Goal: Information Seeking & Learning: Learn about a topic

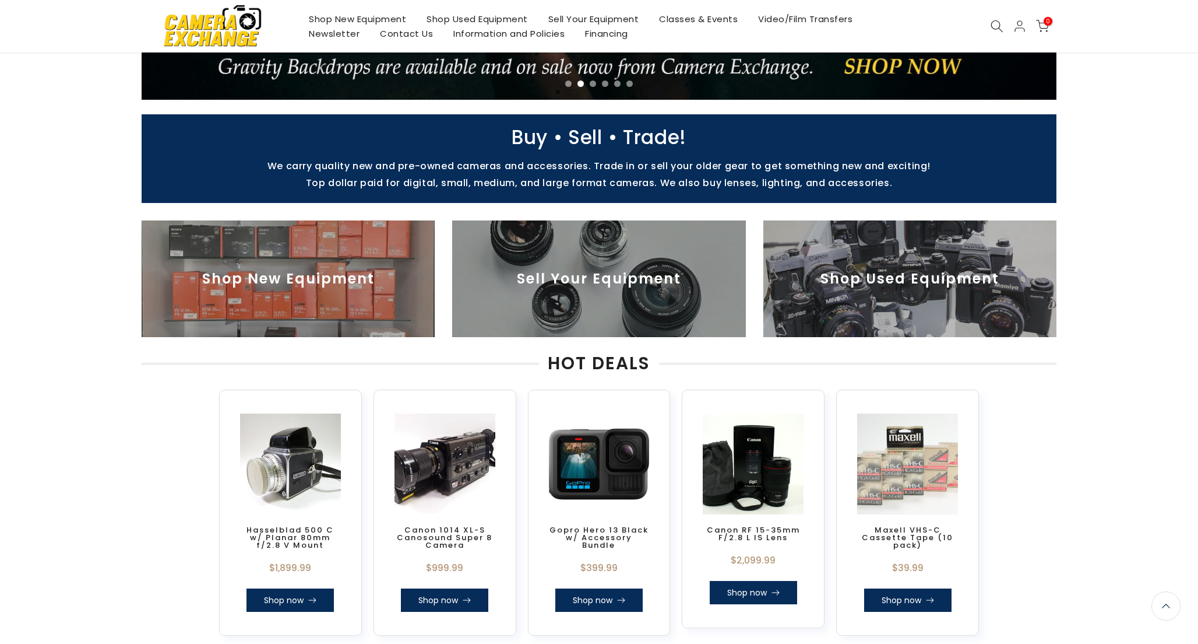
scroll to position [261, 0]
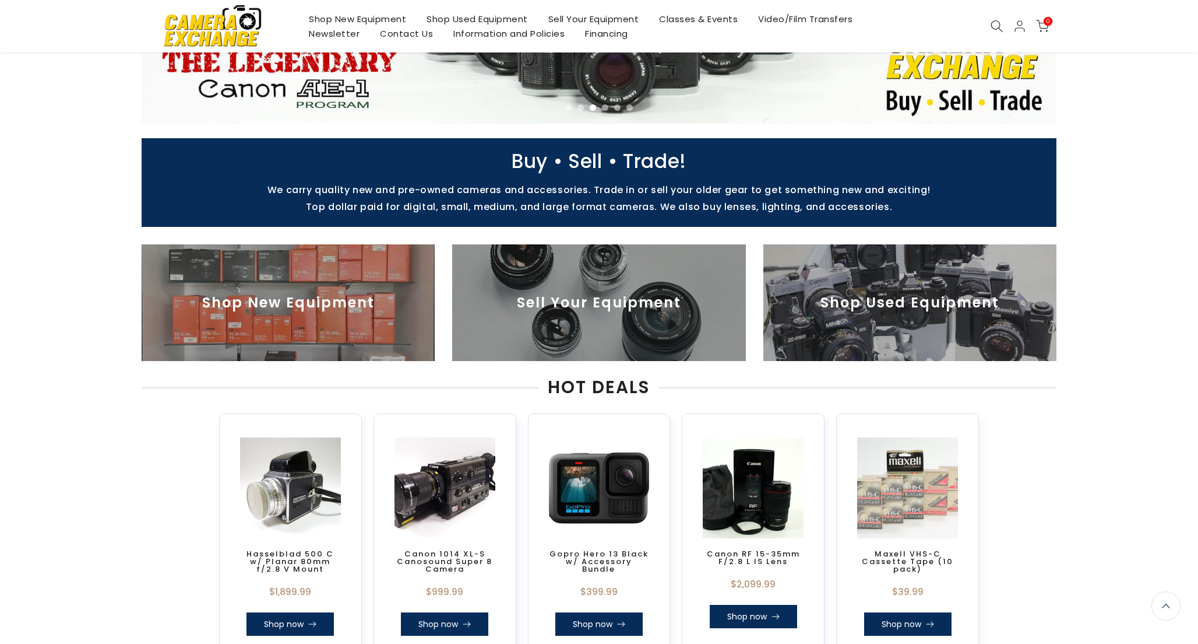
click at [996, 17] on div "Shop New Equipment Shop Used Equipment Sell Your Equipment Classes & Events Vid…" at bounding box center [599, 26] width 927 height 52
click at [996, 30] on use at bounding box center [997, 26] width 12 height 12
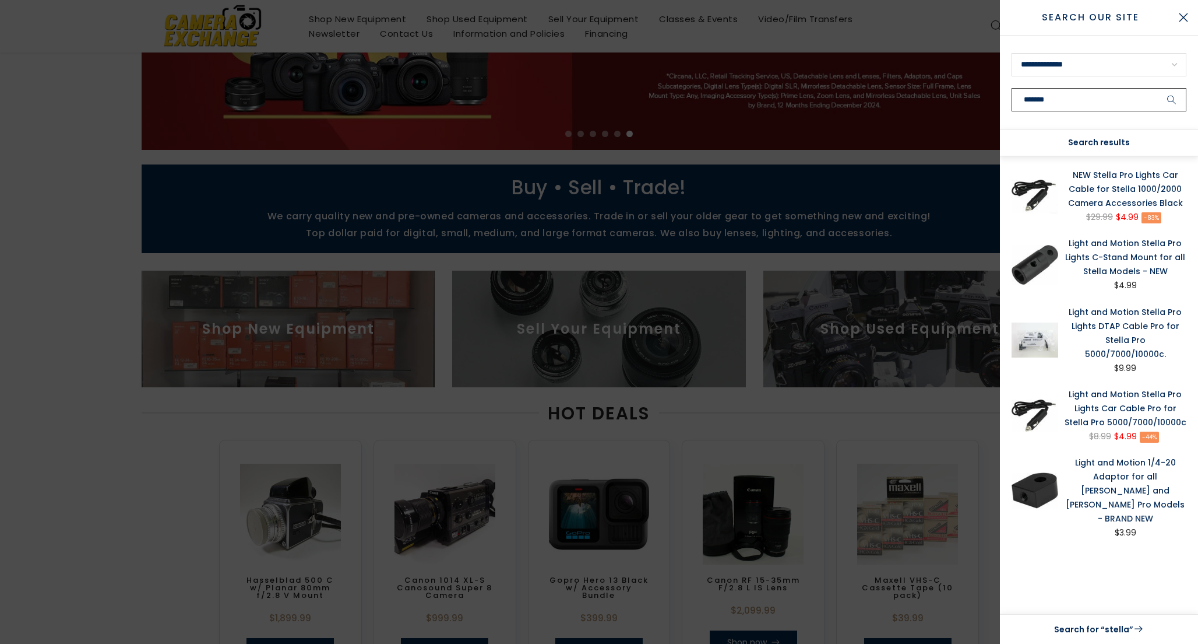
scroll to position [262, 0]
type input "******"
click at [1085, 144] on div "Search results" at bounding box center [1099, 142] width 198 height 27
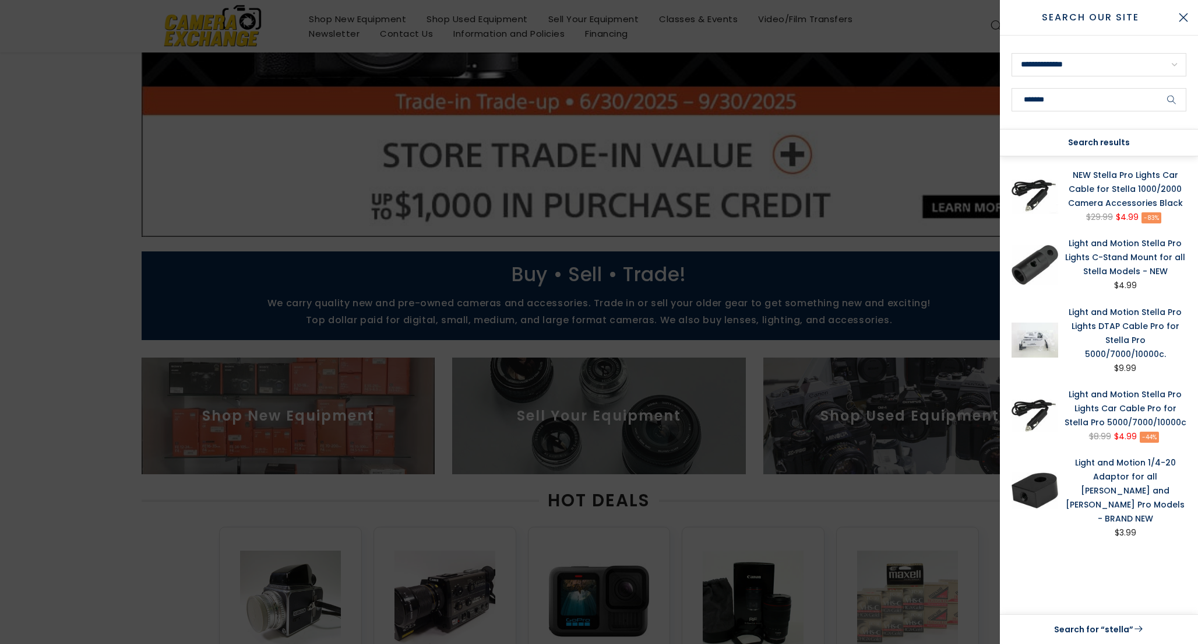
click at [1168, 96] on icon "submit" at bounding box center [1172, 100] width 9 height 10
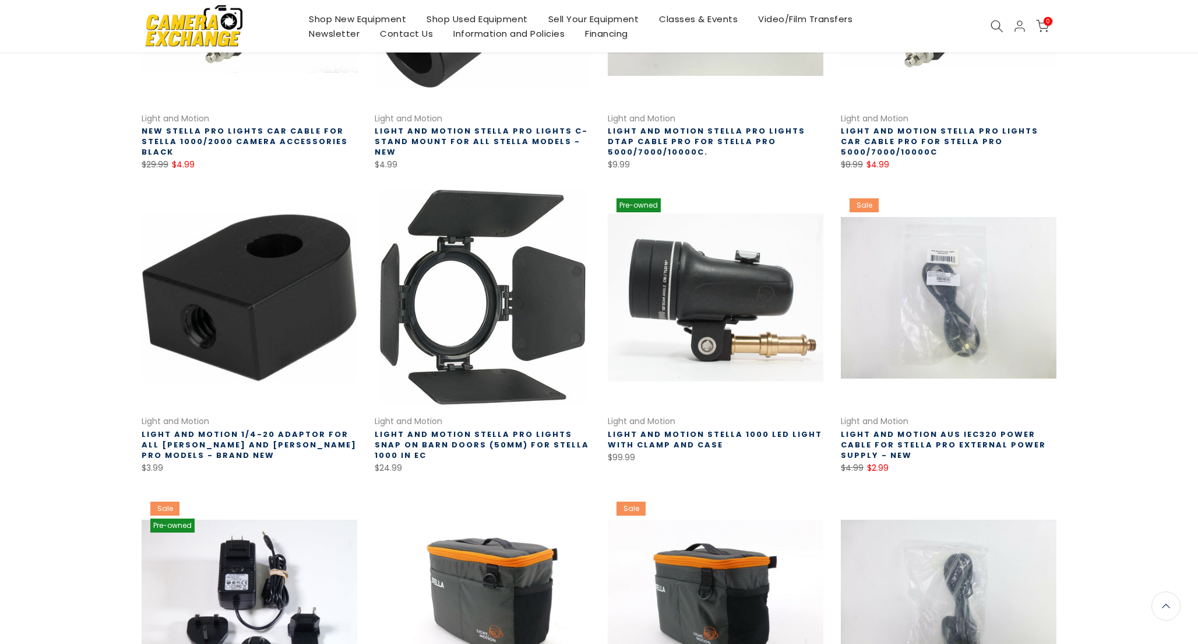
scroll to position [361, 0]
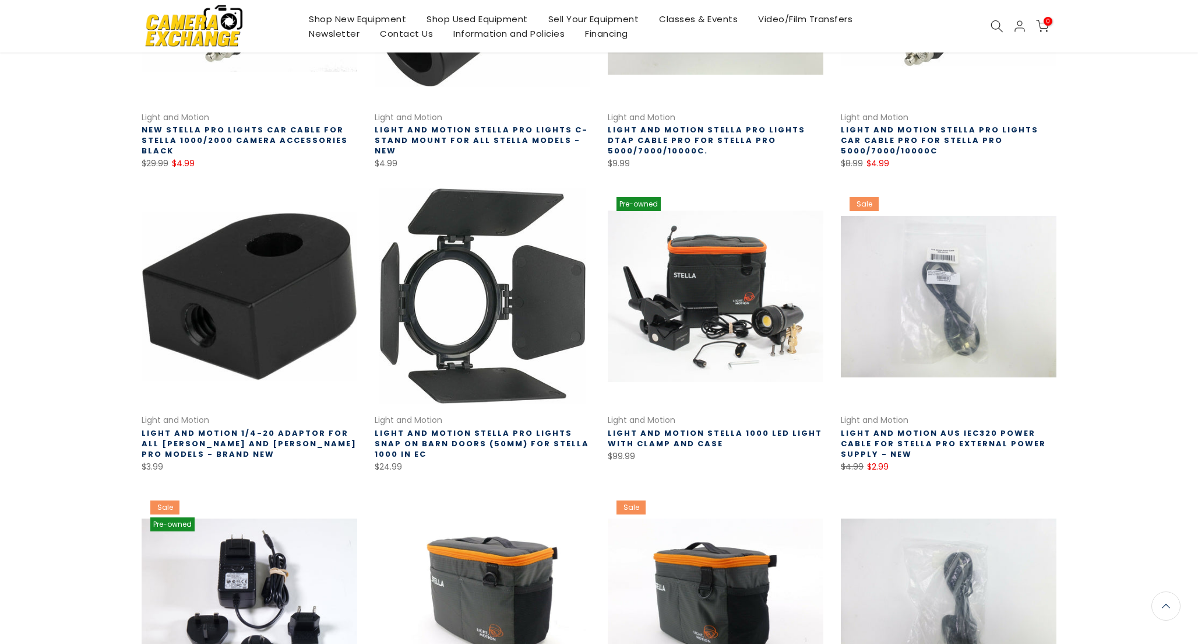
click at [720, 434] on link "Light and Motion Stella 1000 LED Light with Clamp and Case" at bounding box center [715, 438] width 215 height 22
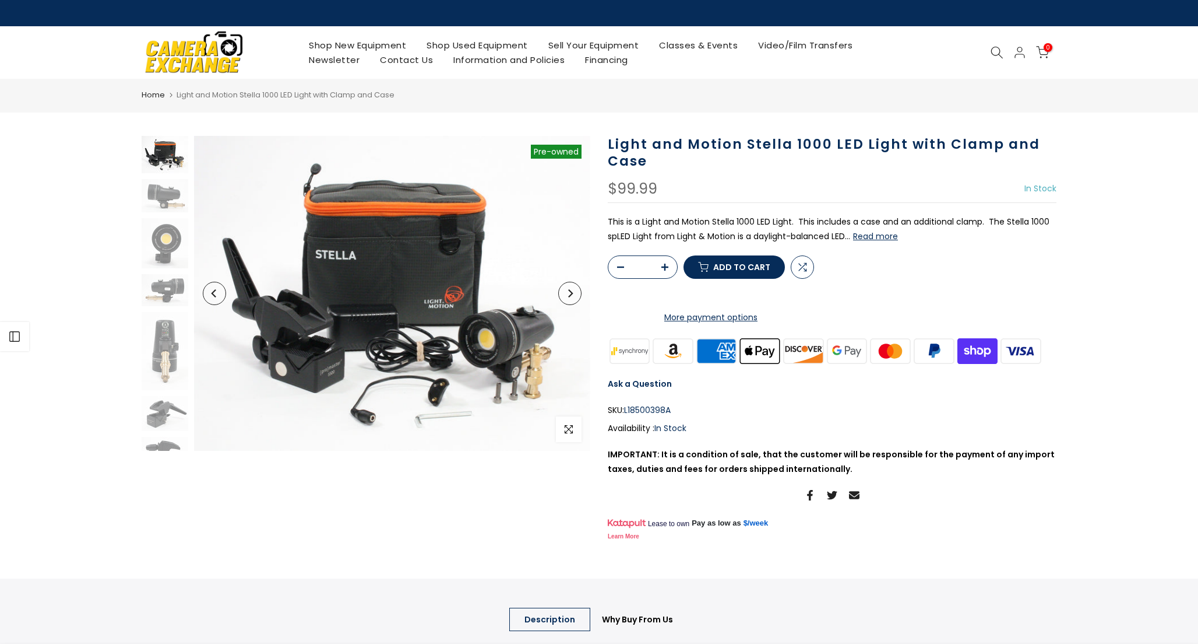
click at [885, 234] on button "Read more" at bounding box center [875, 236] width 45 height 10
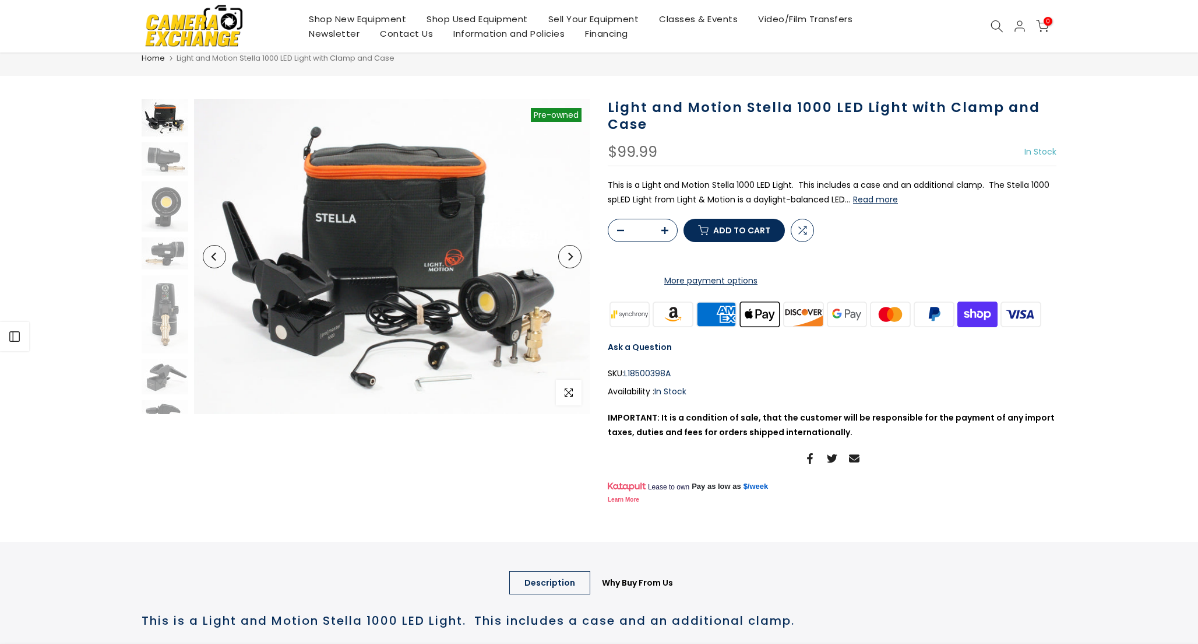
scroll to position [36, 0]
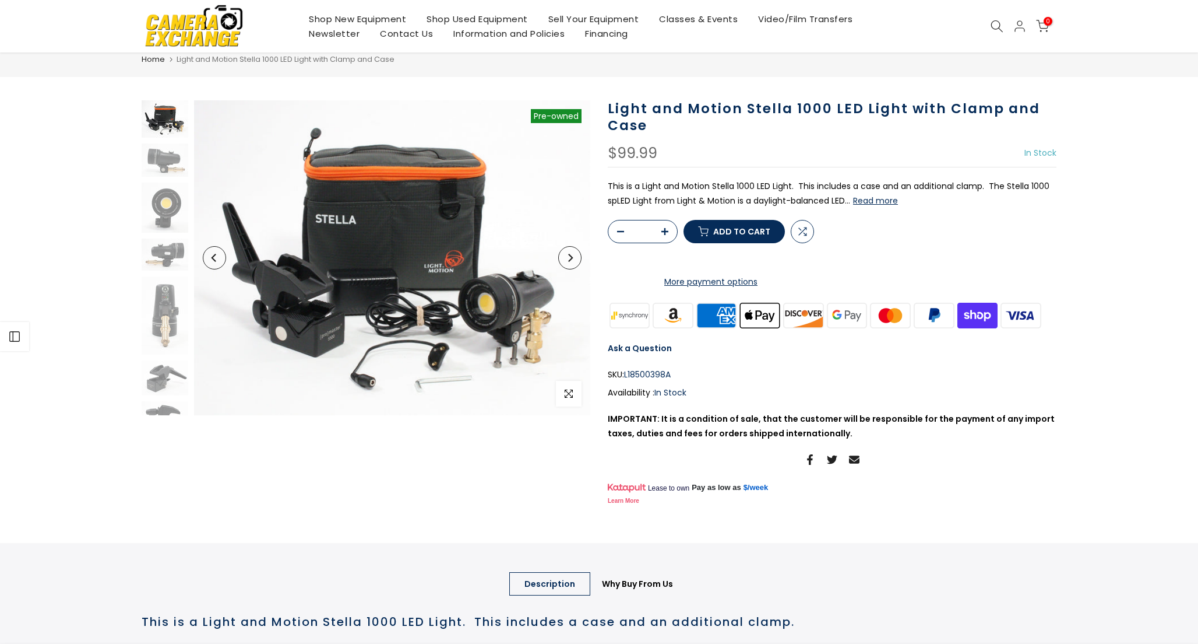
click at [870, 198] on button "Read more" at bounding box center [875, 200] width 45 height 10
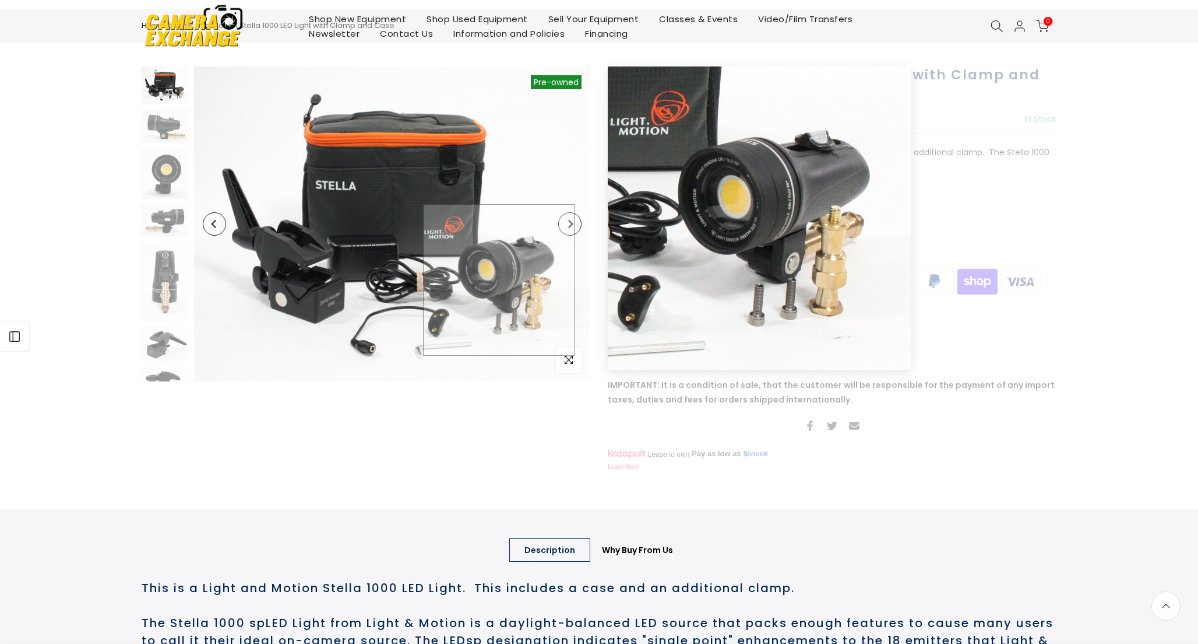
scroll to position [0, 0]
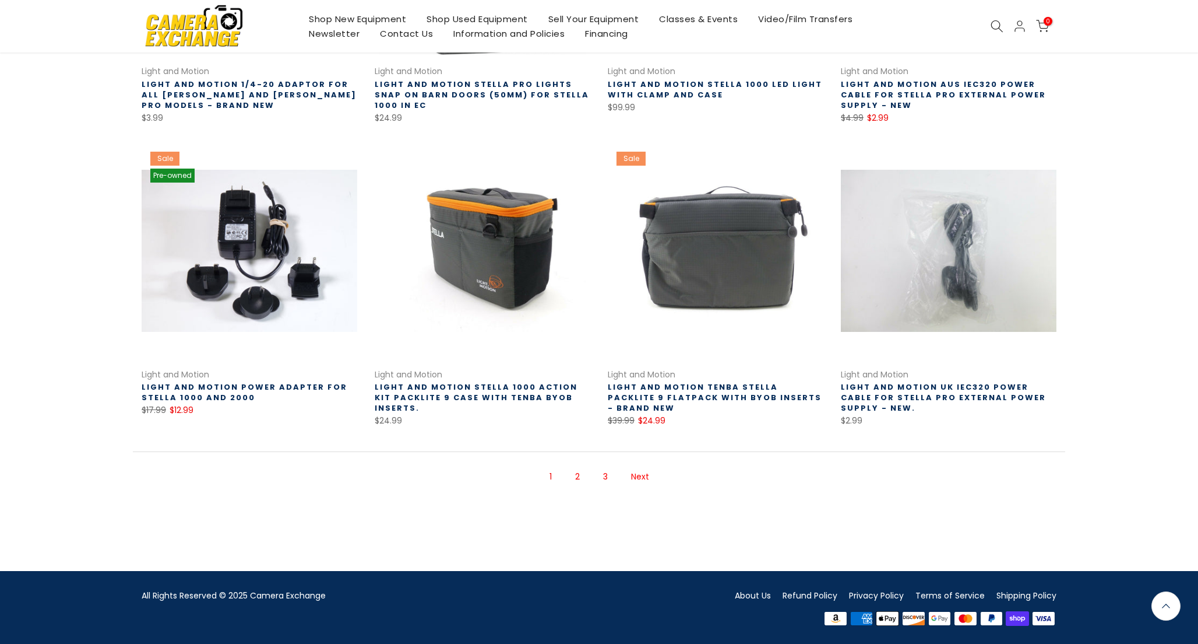
scroll to position [711, 0]
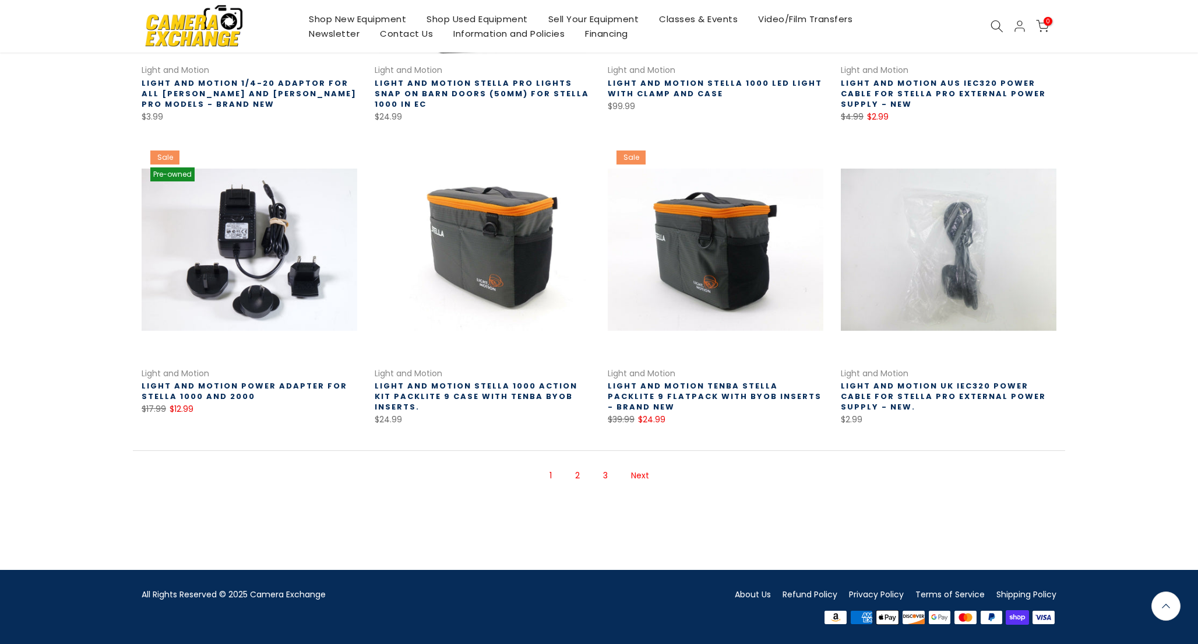
click at [579, 481] on link "2" at bounding box center [577, 475] width 16 height 20
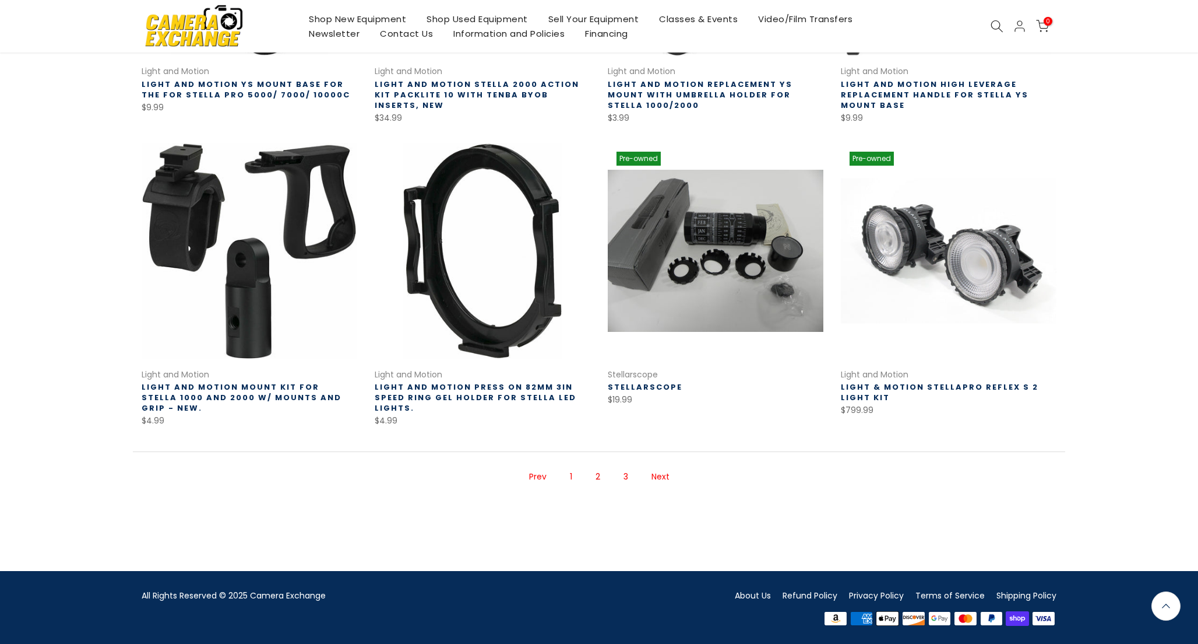
scroll to position [711, 0]
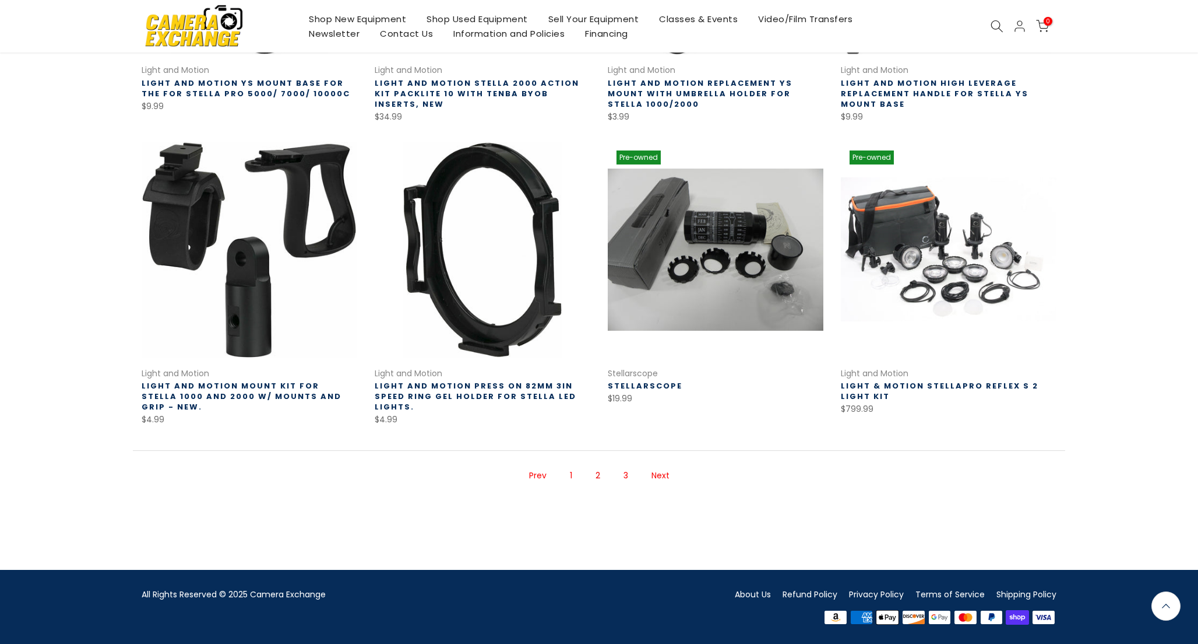
click at [616, 477] on ul "Prev 1 2 3 Next" at bounding box center [599, 475] width 175 height 38
click at [628, 474] on link "3" at bounding box center [626, 475] width 16 height 20
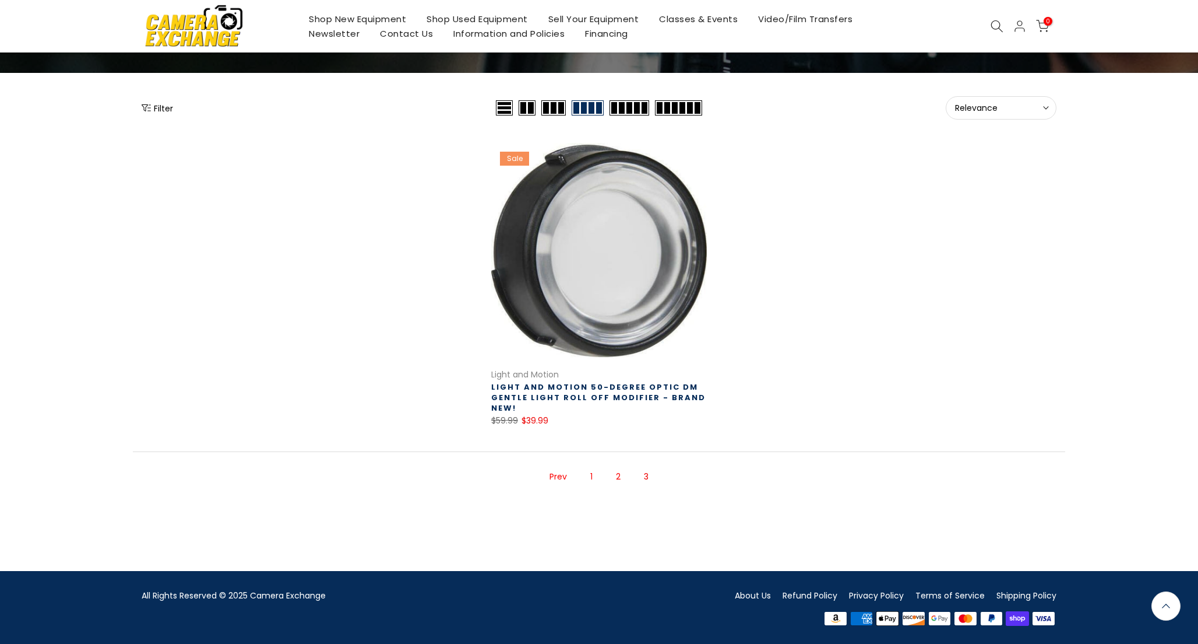
scroll to position [105, 0]
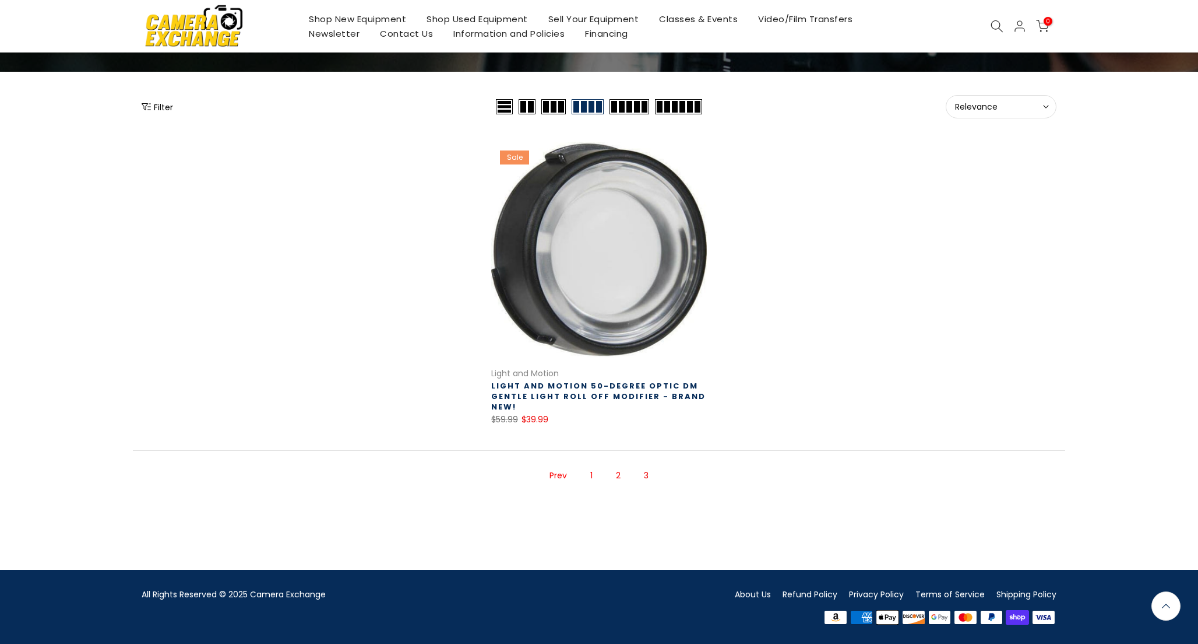
click at [590, 476] on link "1" at bounding box center [592, 475] width 14 height 20
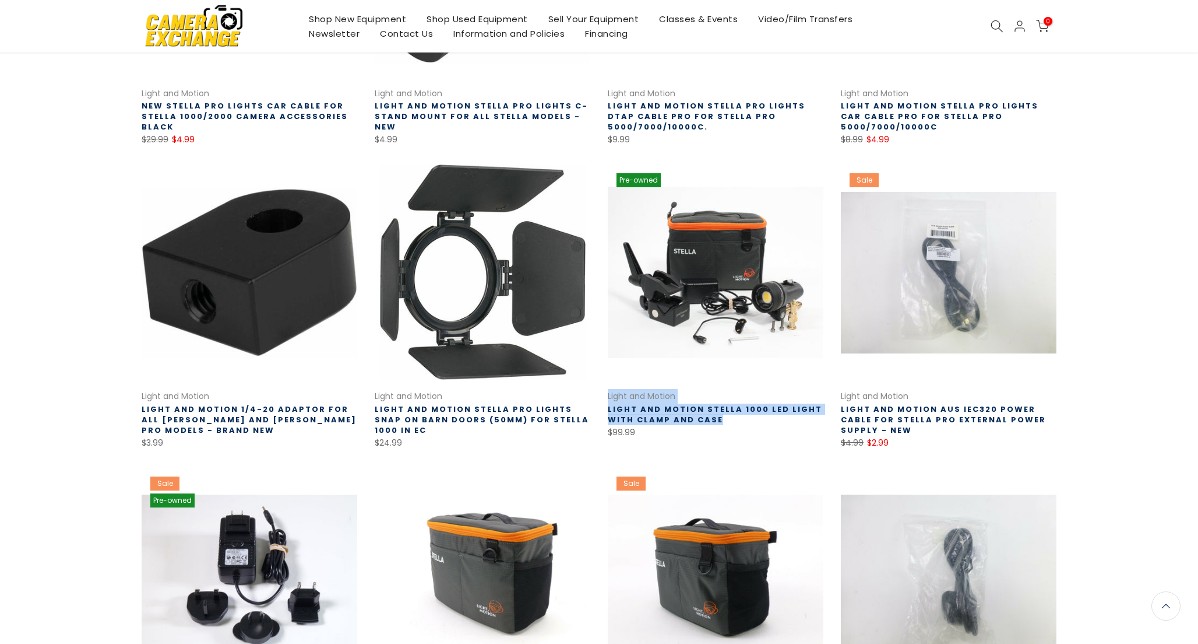
scroll to position [384, 0]
drag, startPoint x: 725, startPoint y: 418, endPoint x: 606, endPoint y: 405, distance: 120.2
click at [606, 405] on div "Pre-owned Quick view Compare * Add to cart Light and Motion Light and Motion St…" at bounding box center [715, 306] width 233 height 285
copy link "Light and Motion Stella 1000 LED Light with Clamp and Case"
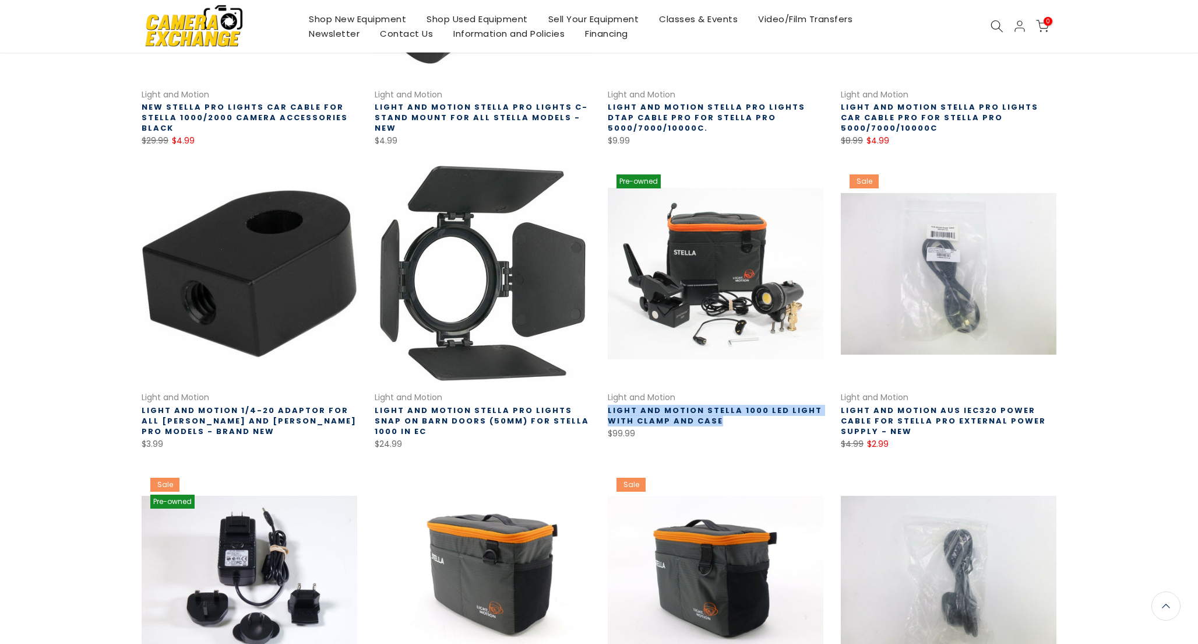
scroll to position [385, 0]
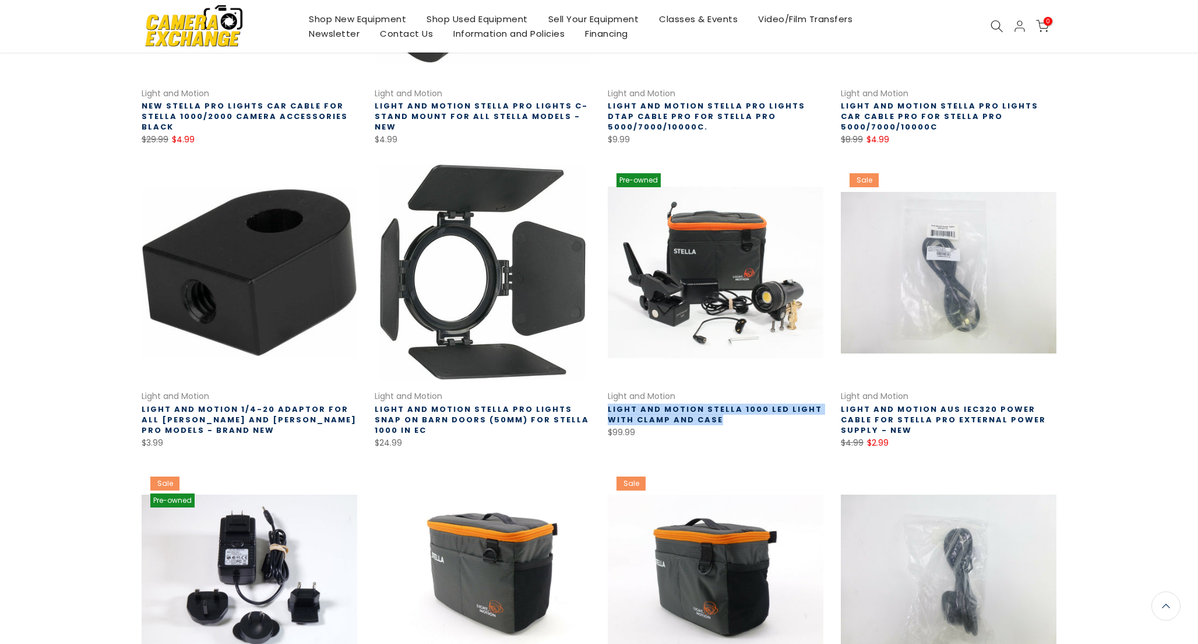
copy link "Light and Motion Stella 1000 LED Light with Clamp and Case"
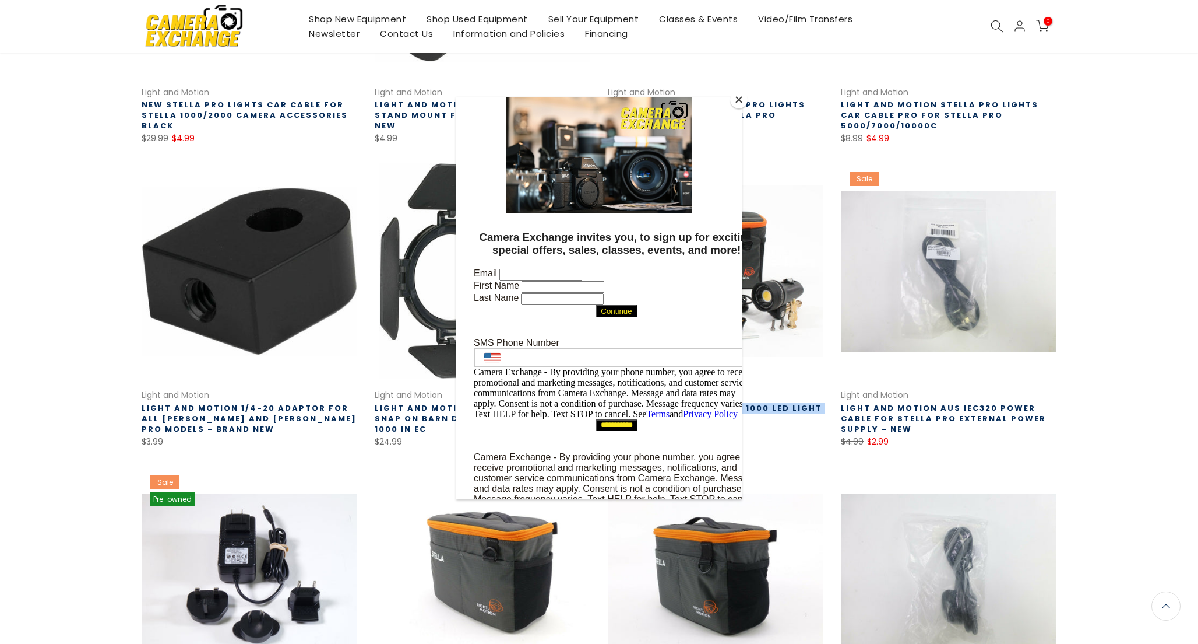
scroll to position [384, 0]
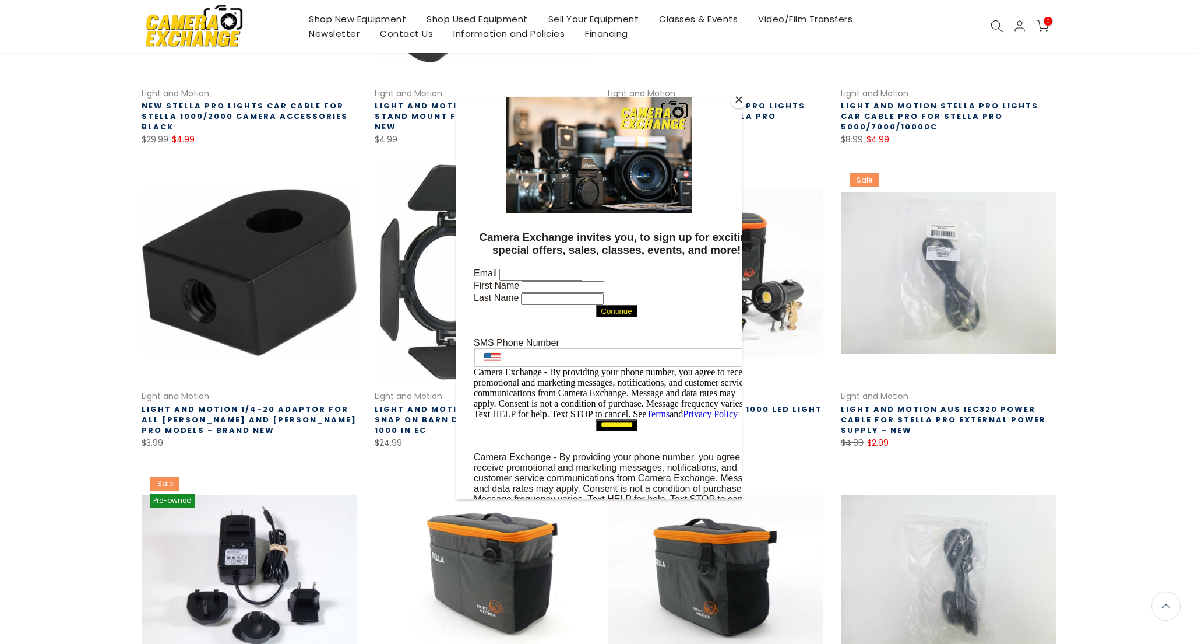
click at [1110, 301] on div at bounding box center [599, 322] width 1198 height 644
click at [1140, 208] on div at bounding box center [599, 322] width 1198 height 644
click at [740, 94] on button "Close" at bounding box center [738, 99] width 17 height 17
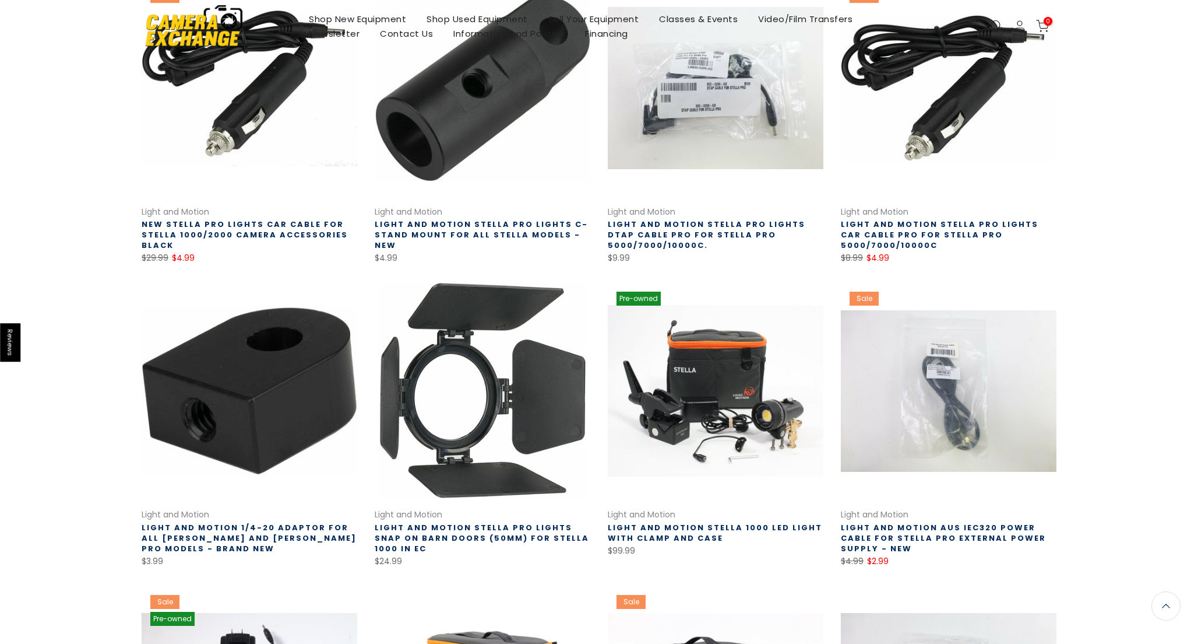
scroll to position [0, 0]
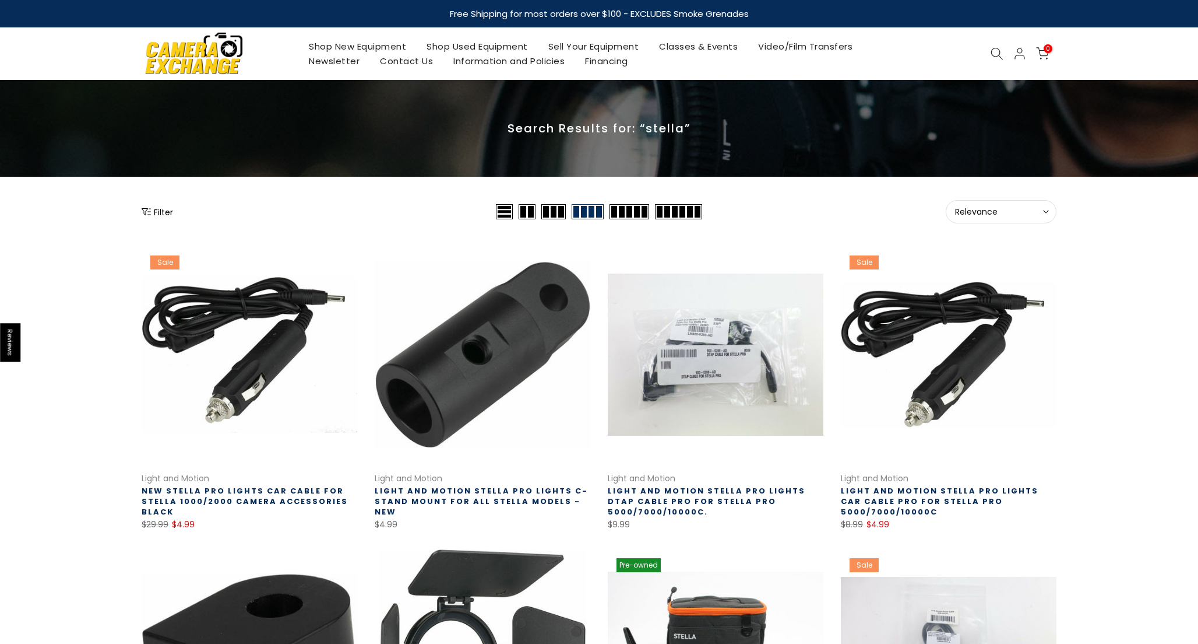
click at [996, 51] on icon at bounding box center [997, 53] width 13 height 13
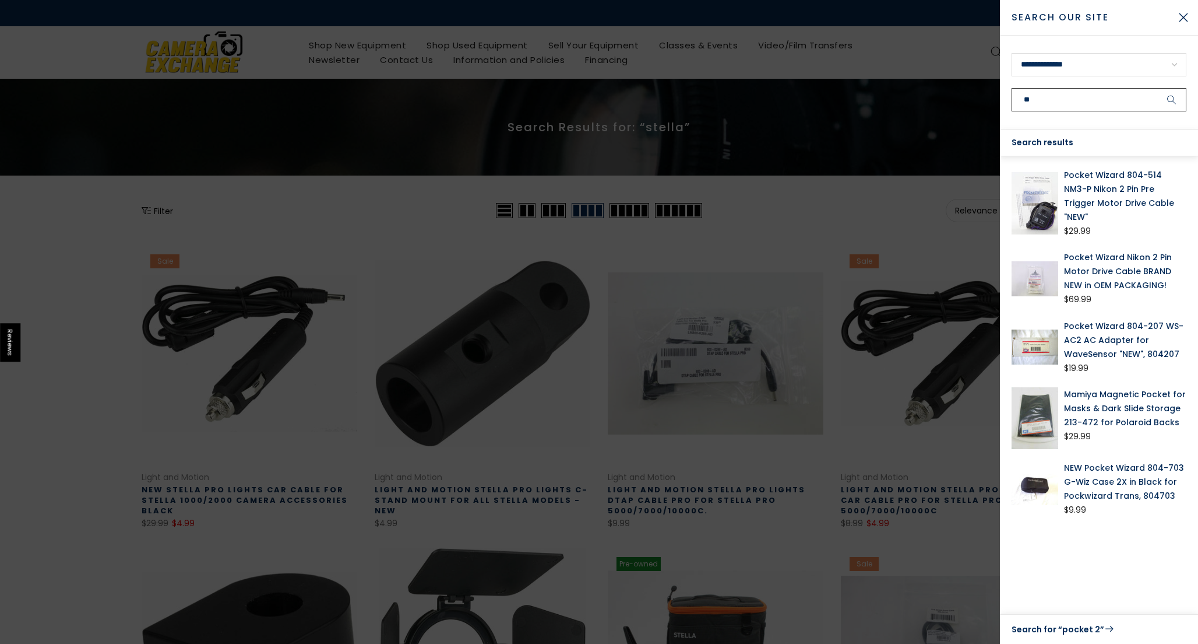
type input "*"
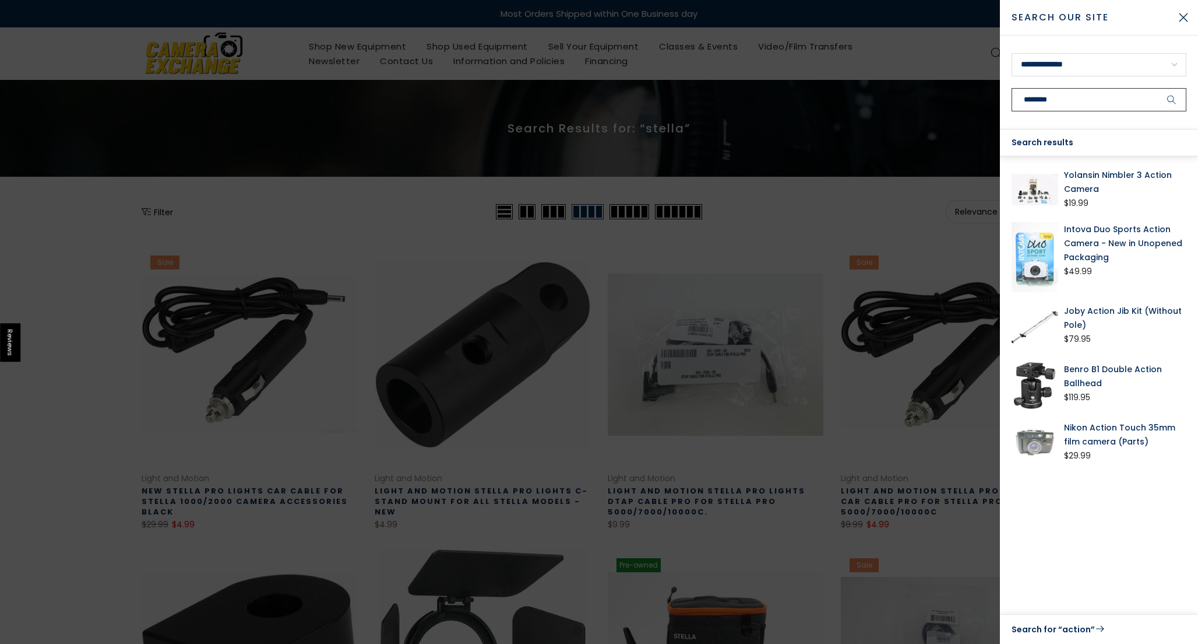
type input "********"
click at [1158, 88] on button "submit" at bounding box center [1172, 99] width 29 height 23
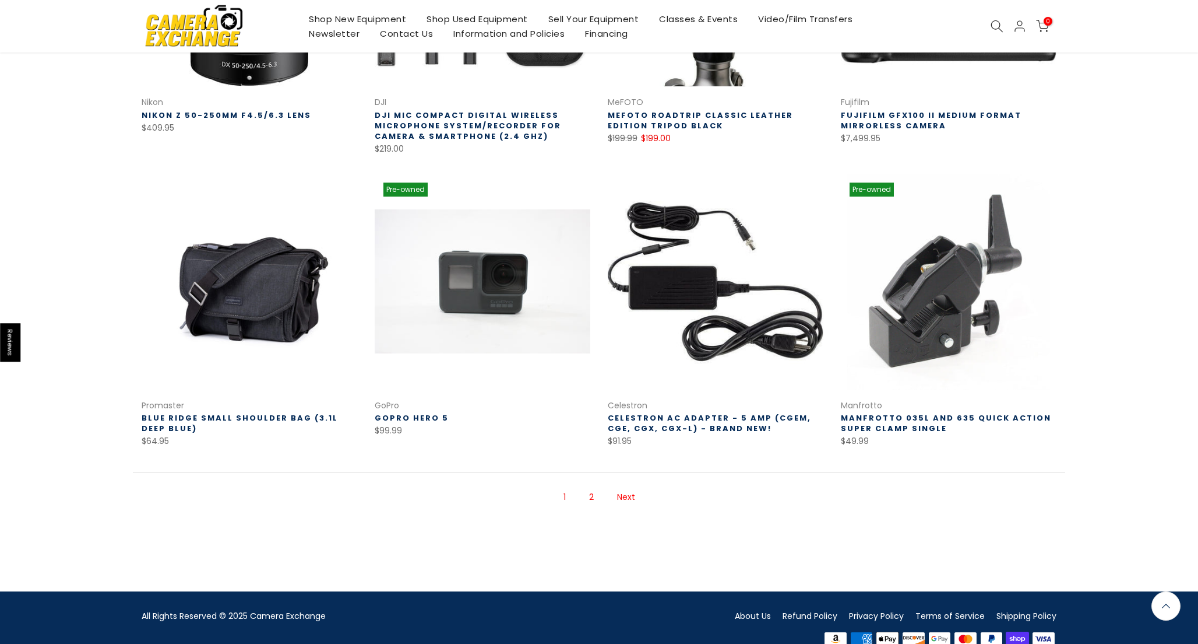
scroll to position [700, 0]
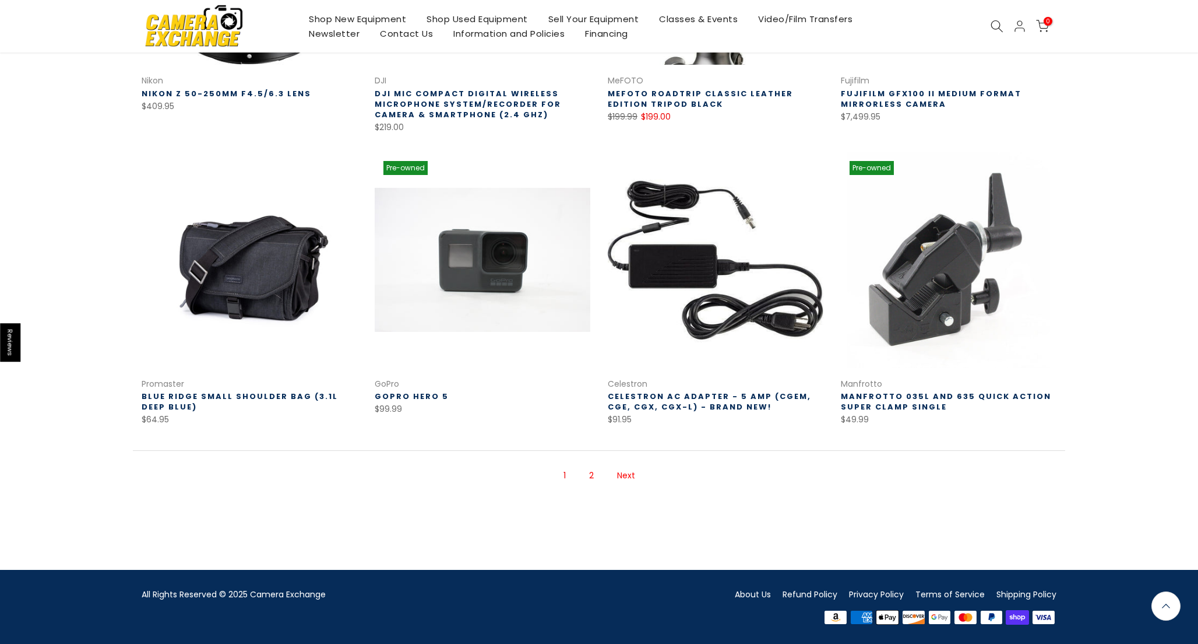
click at [588, 472] on link "2" at bounding box center [591, 475] width 16 height 20
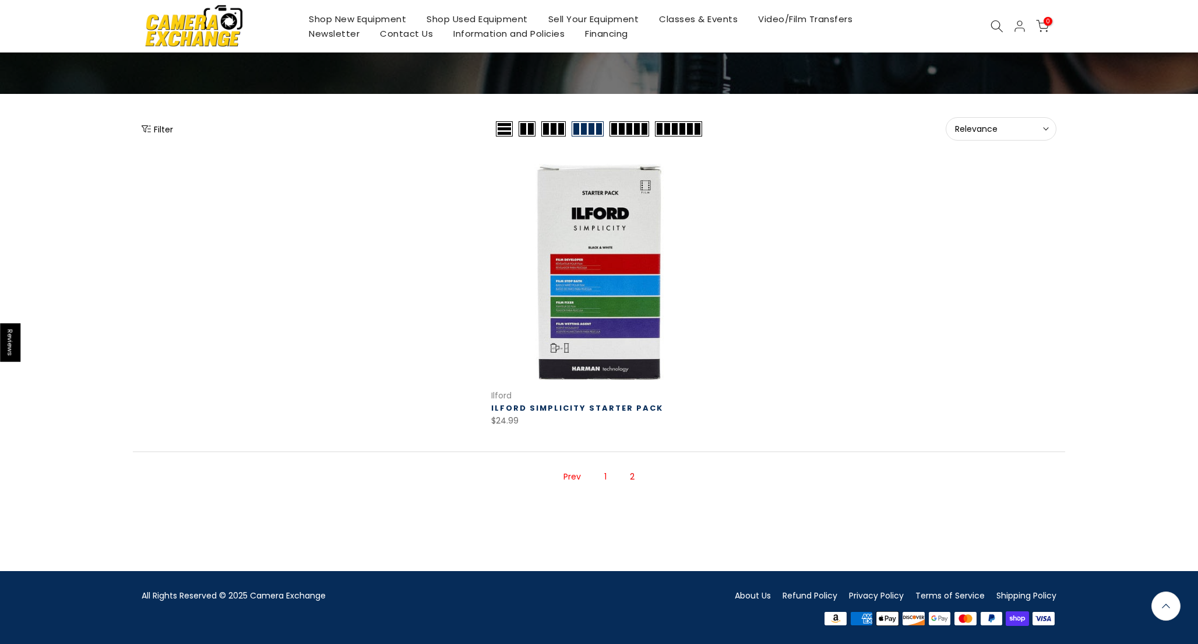
scroll to position [84, 0]
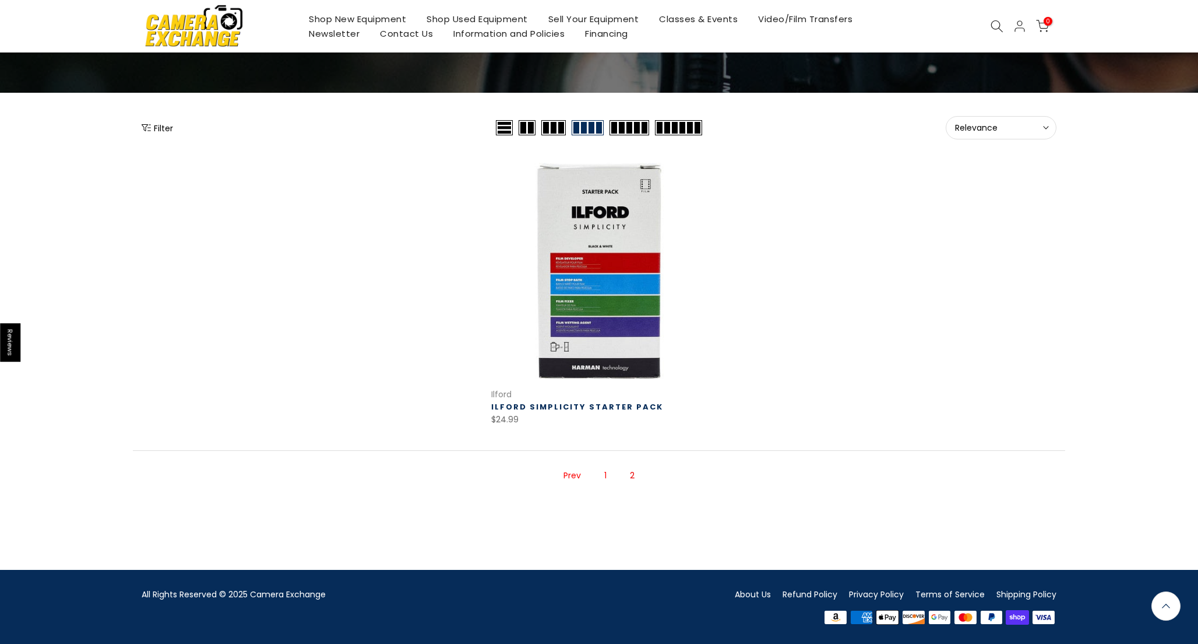
click at [996, 29] on use at bounding box center [997, 26] width 12 height 12
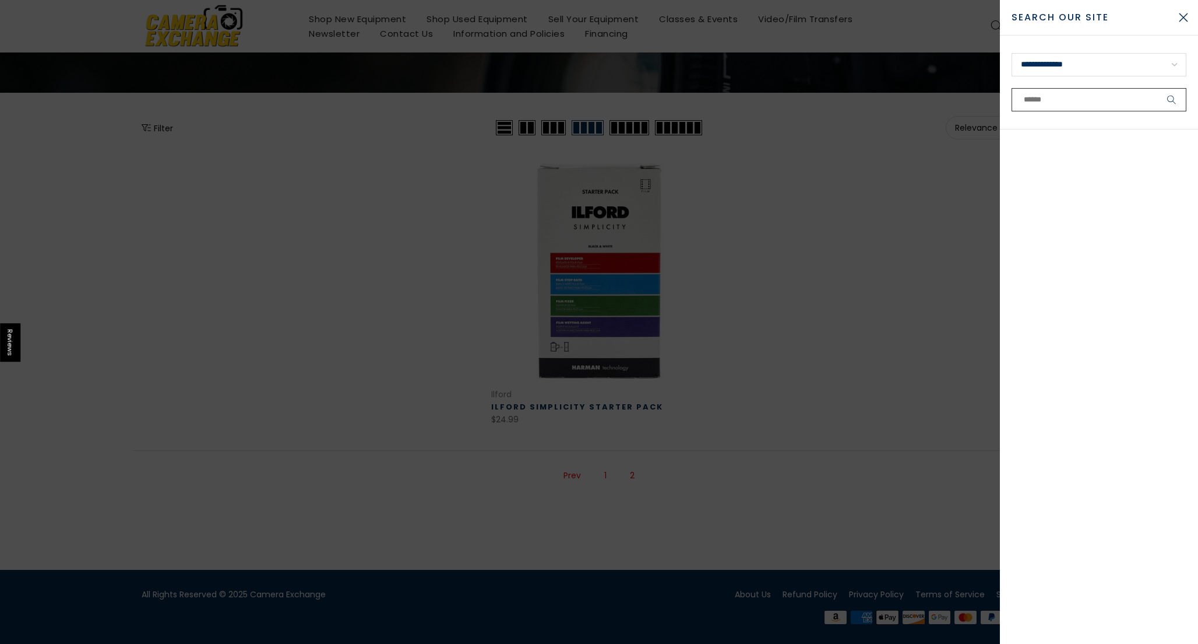
click at [1049, 95] on input "text" at bounding box center [1099, 99] width 175 height 23
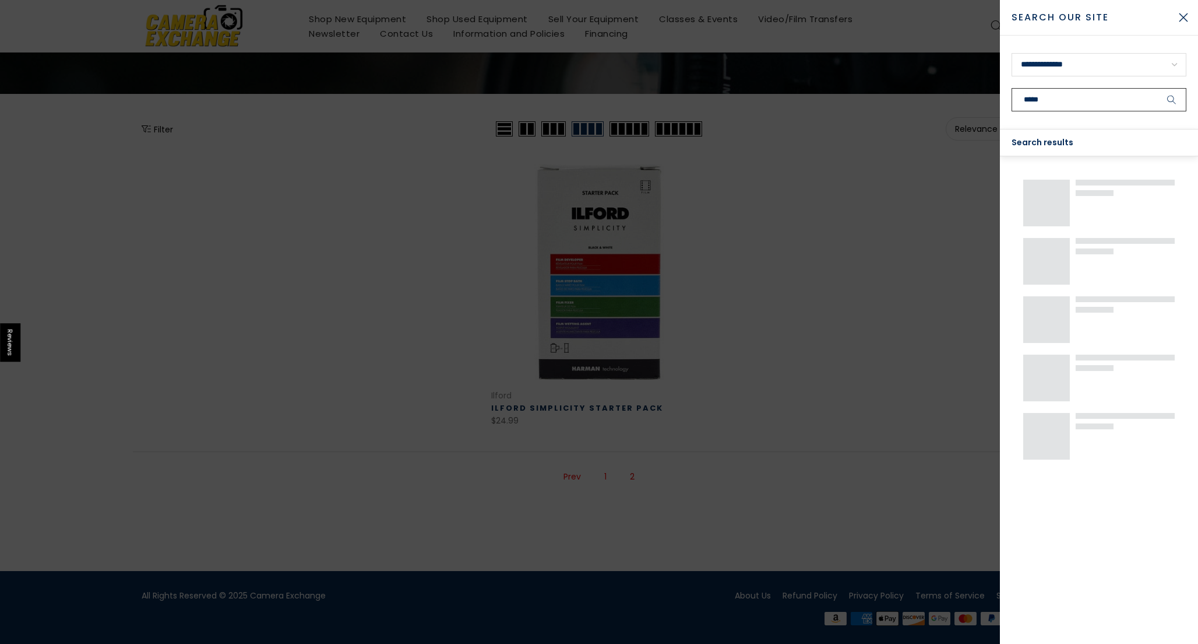
scroll to position [84, 0]
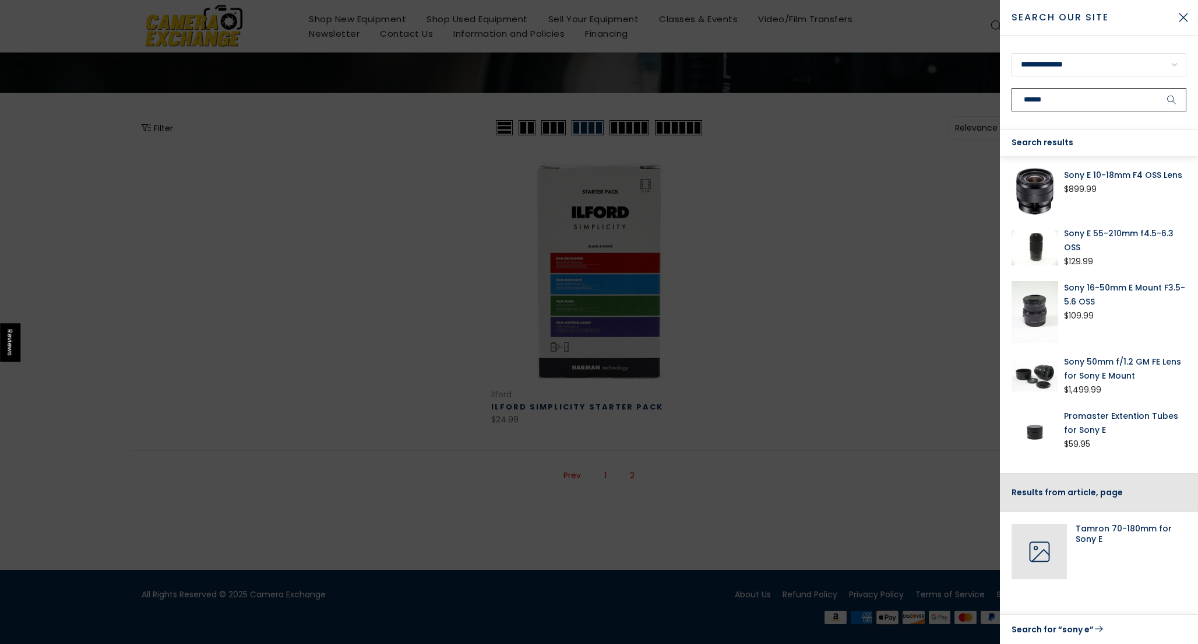
type input "******"
click at [1158, 88] on button "submit" at bounding box center [1172, 99] width 29 height 23
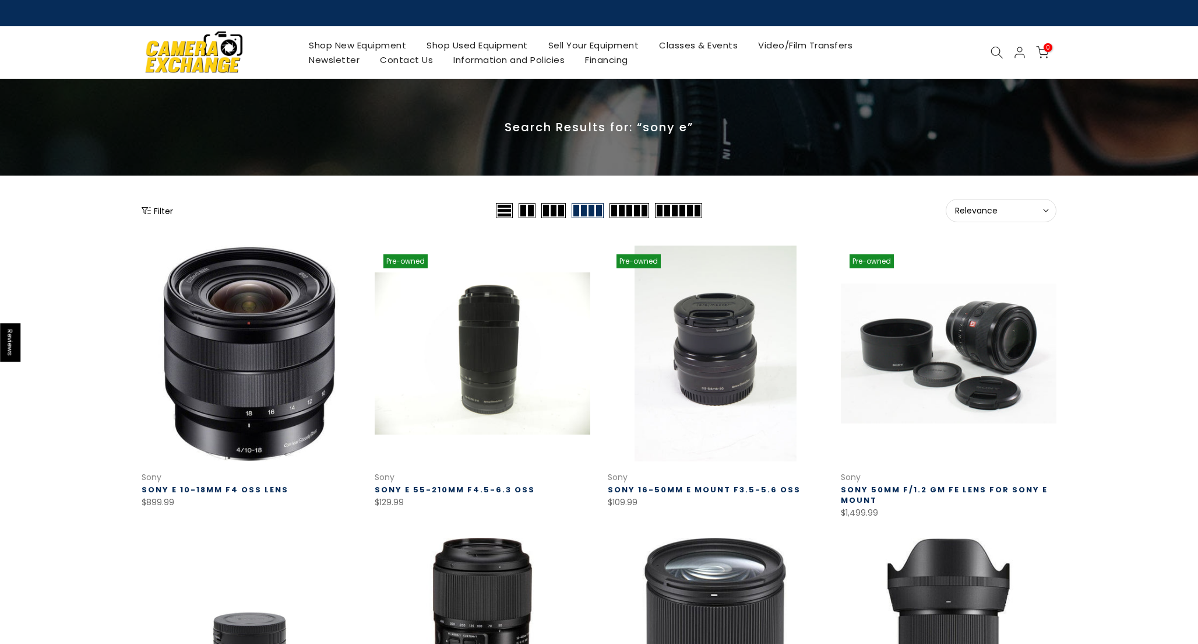
click at [991, 46] on icon at bounding box center [997, 52] width 13 height 13
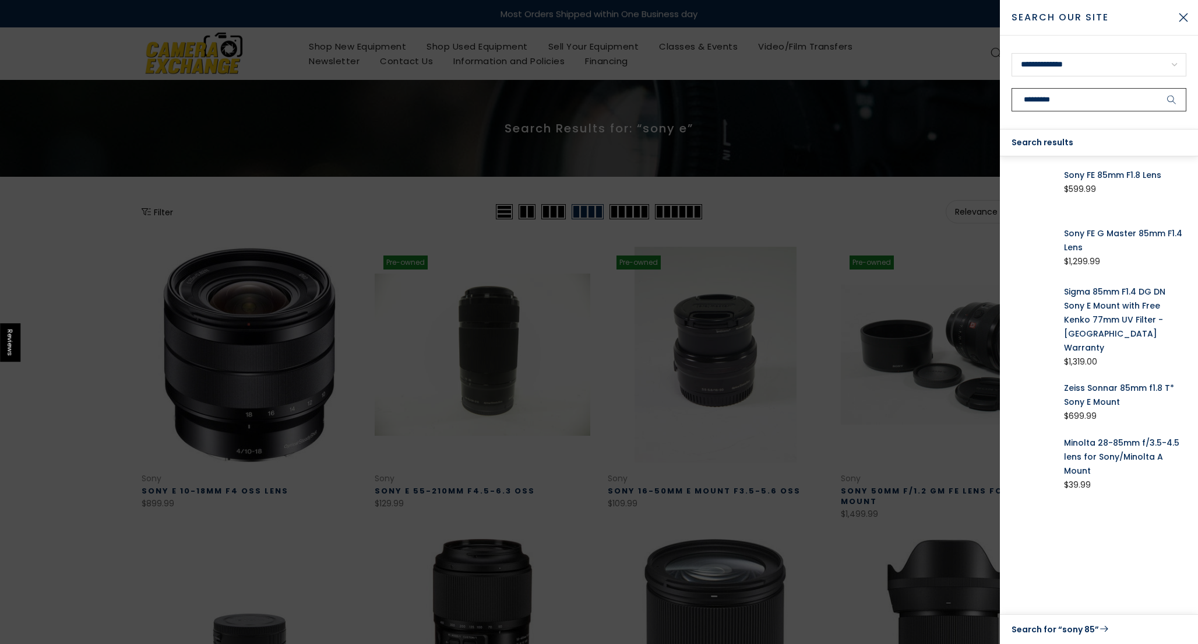
type input "*********"
click at [1158, 88] on button "submit" at bounding box center [1172, 99] width 29 height 23
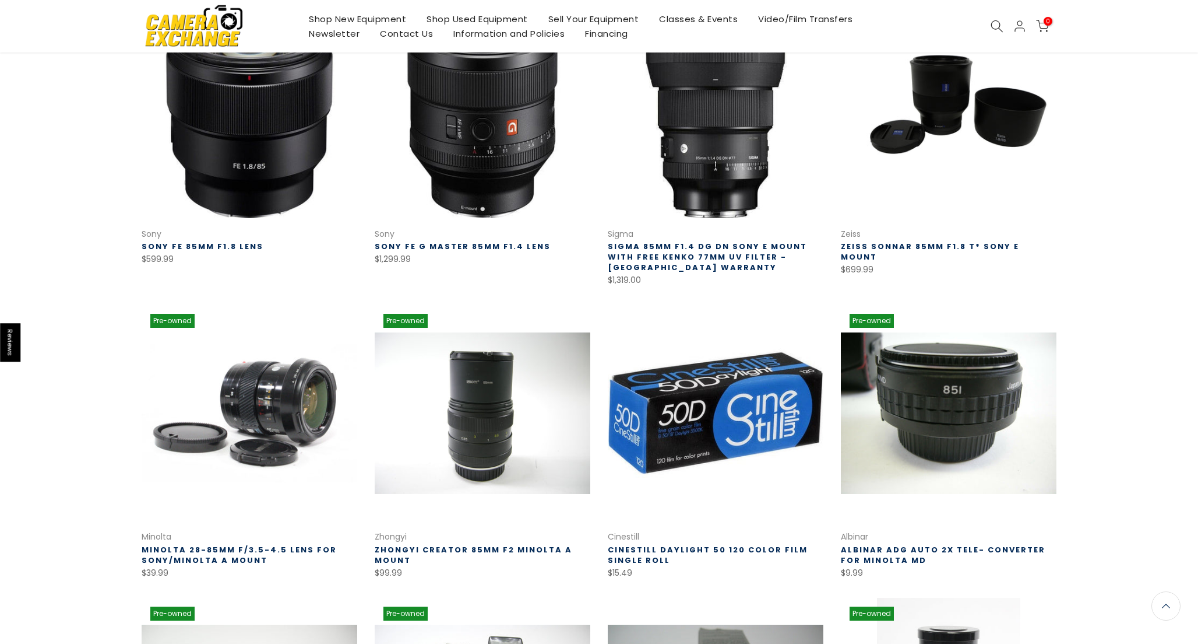
scroll to position [245, 0]
